Goal: Check status: Check status

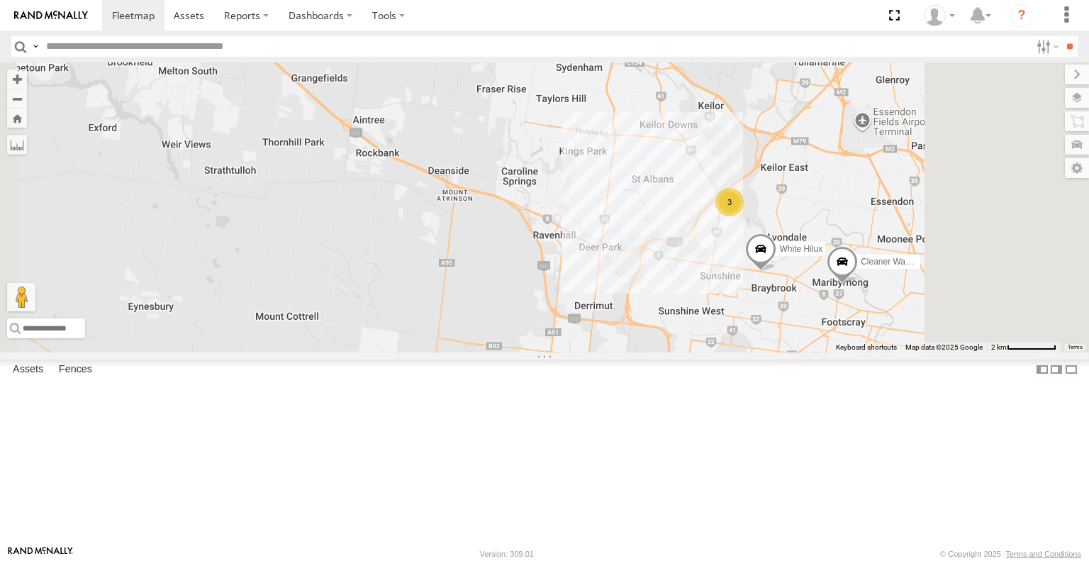
drag, startPoint x: 1007, startPoint y: 364, endPoint x: 885, endPoint y: 369, distance: 122.8
click at [887, 352] on div "Cleaner Wagon #1 3 White Hilux" at bounding box center [544, 206] width 1089 height 289
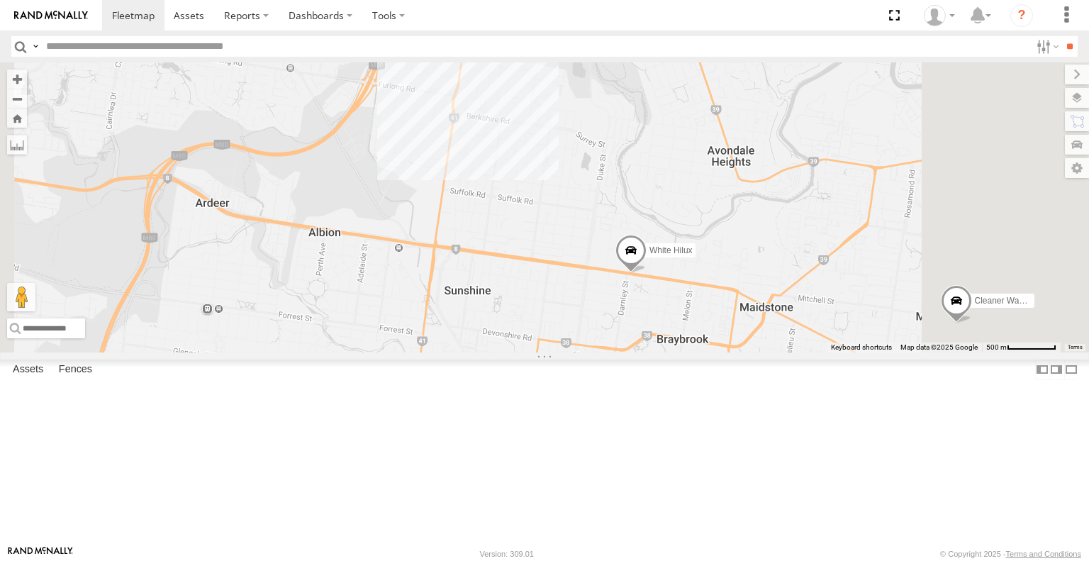
click at [646, 273] on span at bounding box center [630, 254] width 31 height 38
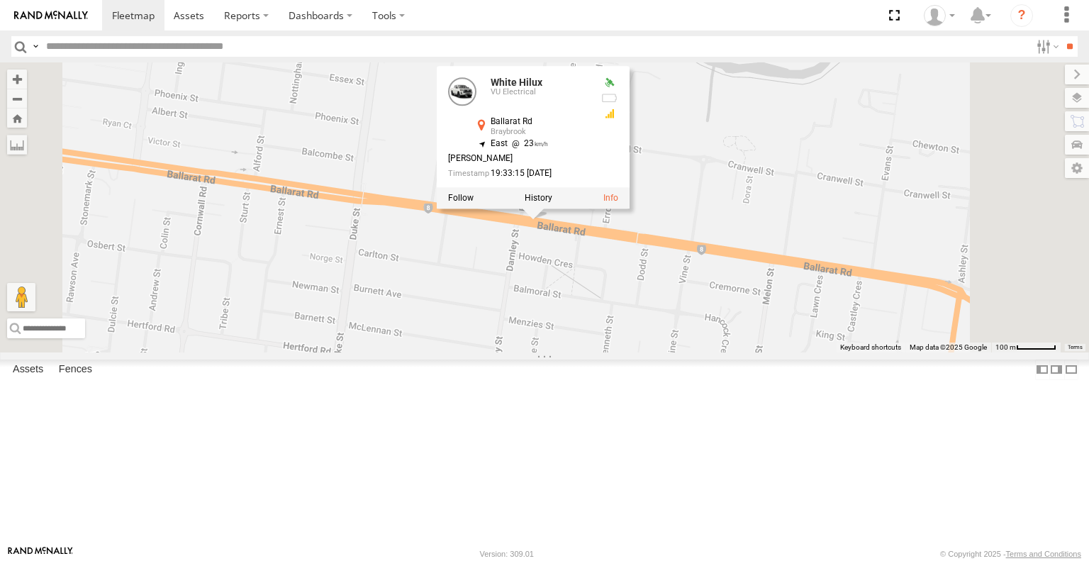
click at [800, 352] on div "Cleaner Wagon #1 White Hilux White Hilux VU Electrical Ballarat Rd Braybrook -3…" at bounding box center [544, 206] width 1089 height 289
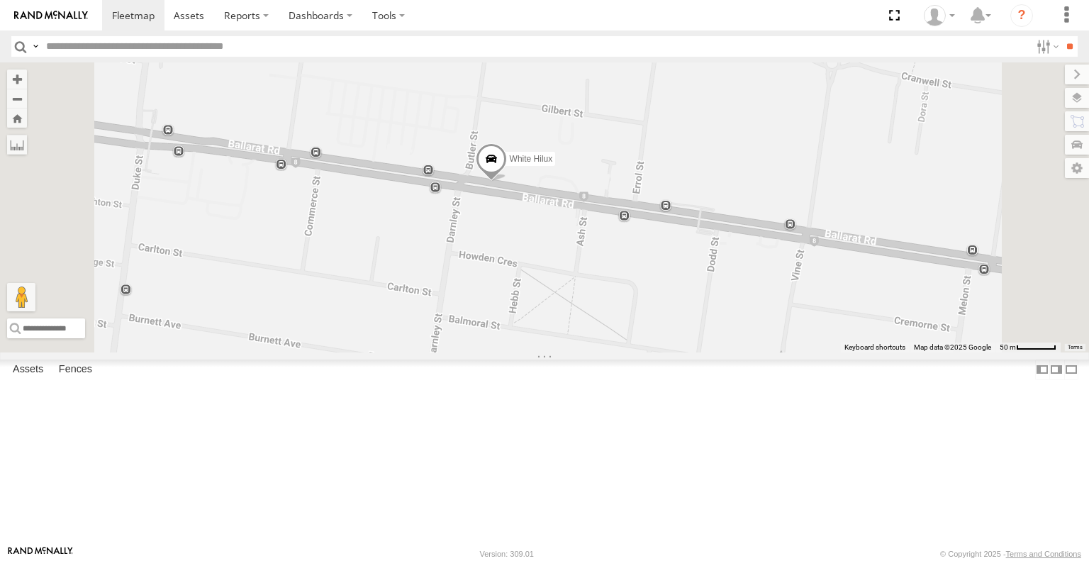
drag, startPoint x: 710, startPoint y: 306, endPoint x: 721, endPoint y: 359, distance: 55.1
click at [721, 352] on div "Cleaner Wagon #1 White Hilux" at bounding box center [544, 206] width 1089 height 289
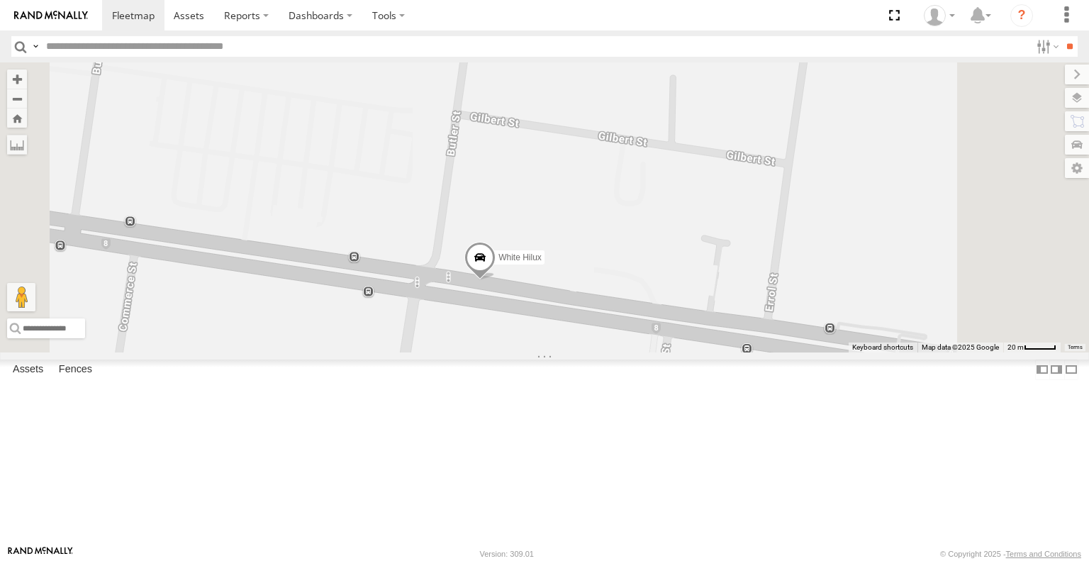
click at [495, 280] on span at bounding box center [479, 261] width 31 height 38
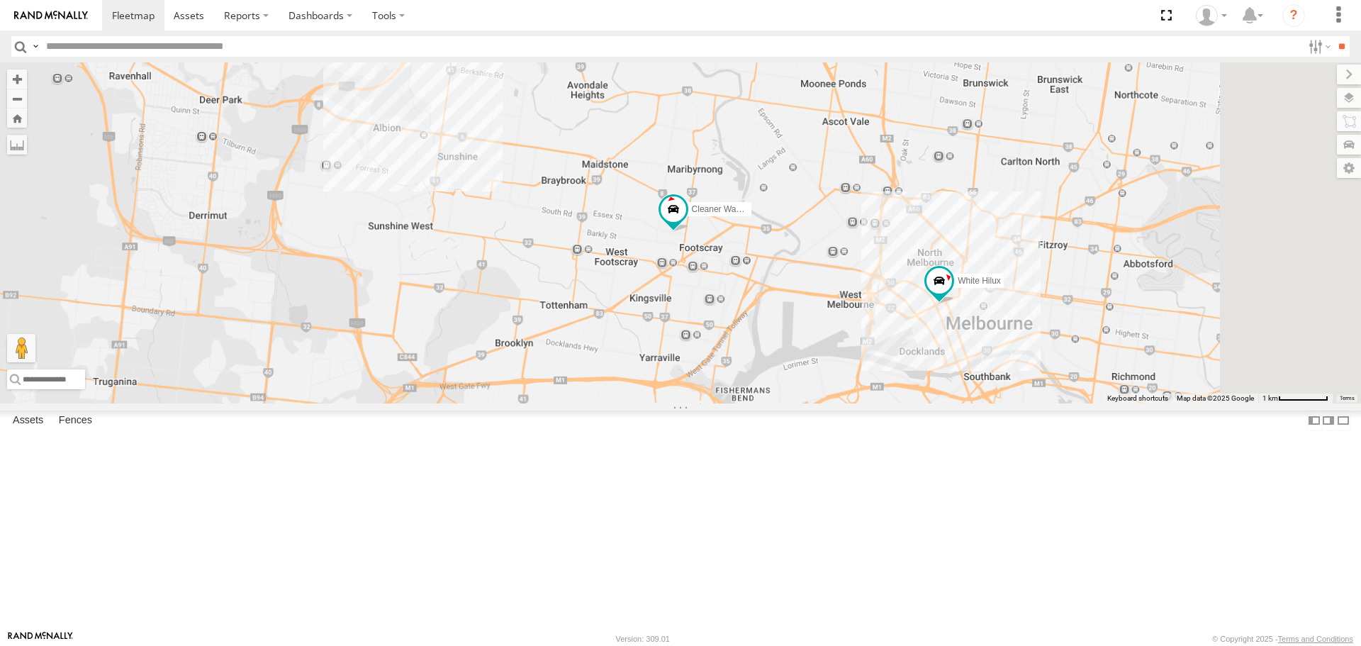
drag, startPoint x: 1143, startPoint y: 420, endPoint x: 960, endPoint y: 420, distance: 182.2
click at [993, 403] on div "Cleaner Wagon #1 White Hilux" at bounding box center [680, 232] width 1361 height 340
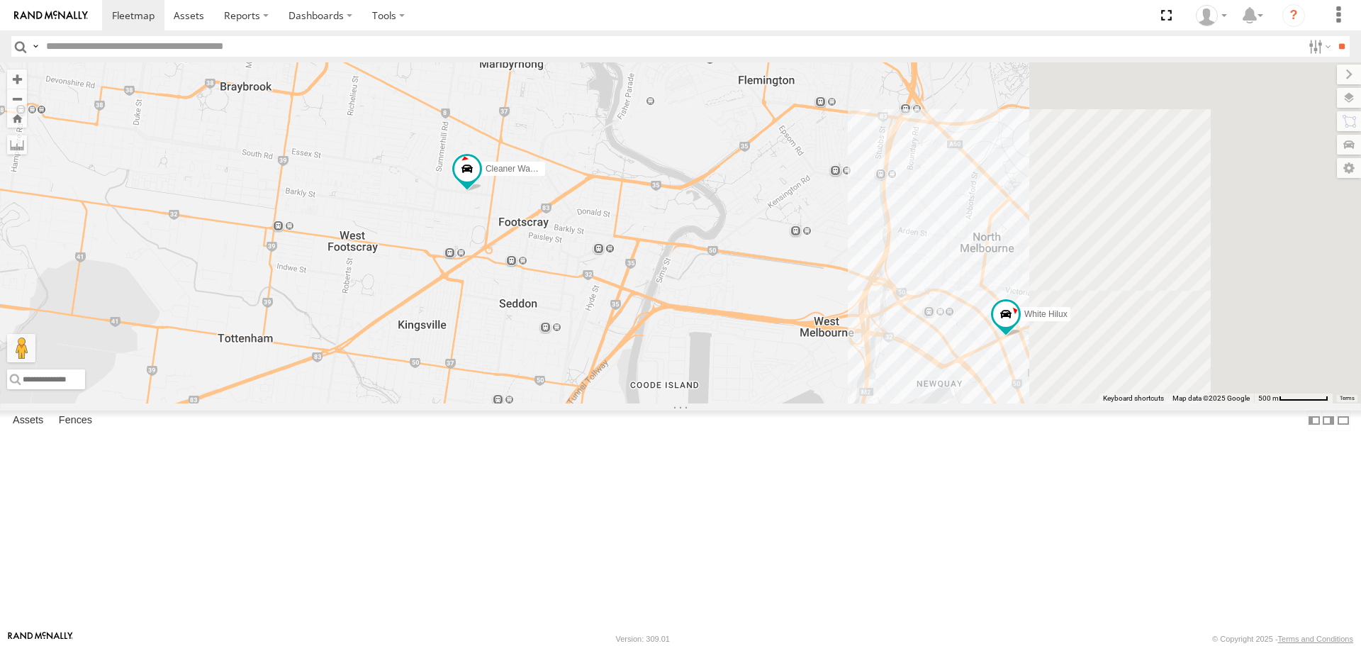
drag, startPoint x: 1025, startPoint y: 421, endPoint x: 718, endPoint y: 413, distance: 307.0
click at [718, 403] on div "Cleaner Wagon #1 White Hilux" at bounding box center [680, 232] width 1361 height 340
